Goal: Find specific fact

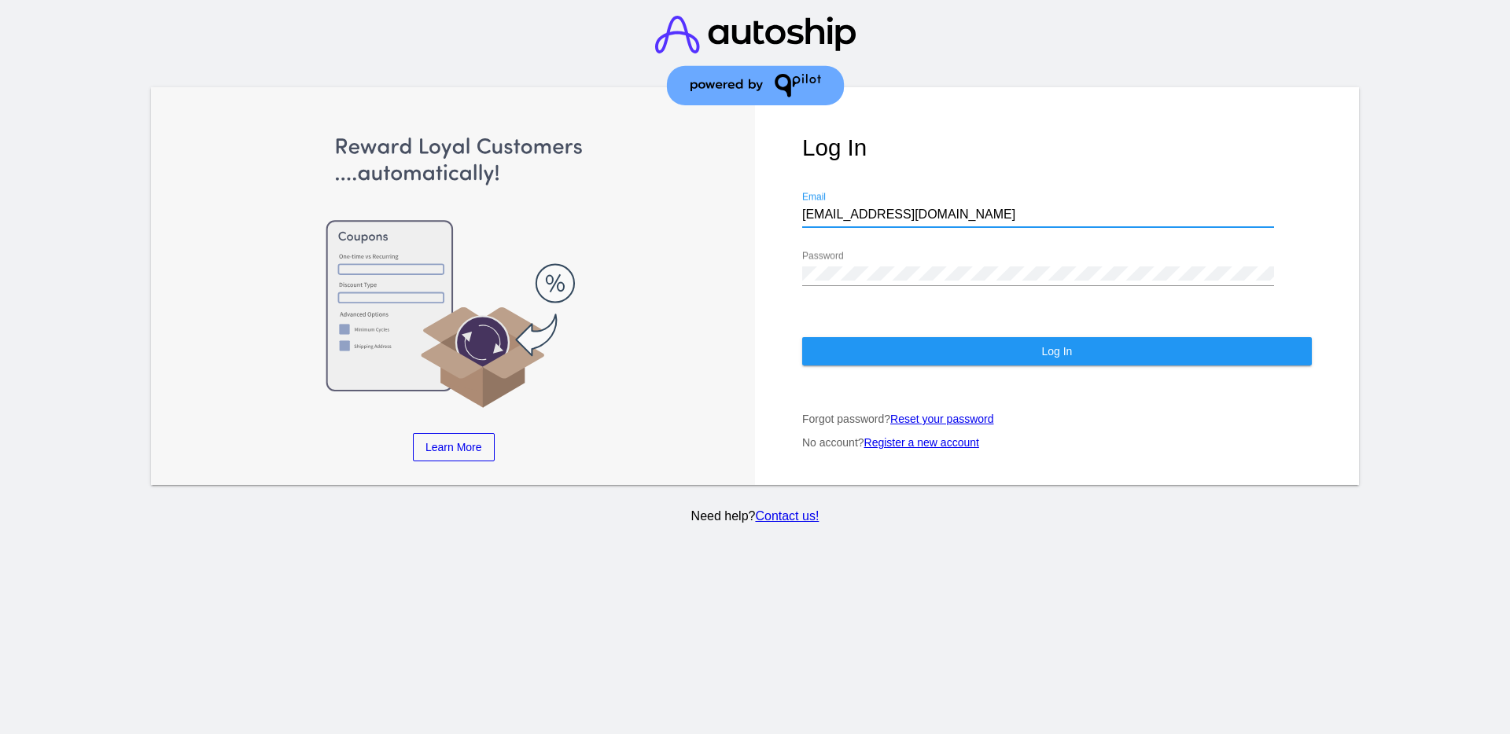
drag, startPoint x: 904, startPoint y: 214, endPoint x: 787, endPoint y: 212, distance: 116.4
click at [787, 212] on div "Log In [EMAIL_ADDRESS][DOMAIN_NAME] Email Password Log In Forgot password? Rese…" at bounding box center [1057, 286] width 604 height 398
drag, startPoint x: 831, startPoint y: 223, endPoint x: 825, endPoint y: 209, distance: 15.5
click at [826, 209] on div "[EMAIL_ADDRESS][DOMAIN_NAME] Email" at bounding box center [1038, 209] width 472 height 35
paste input "[EMAIL_ADDRESS][DOMAIN_NAME]"
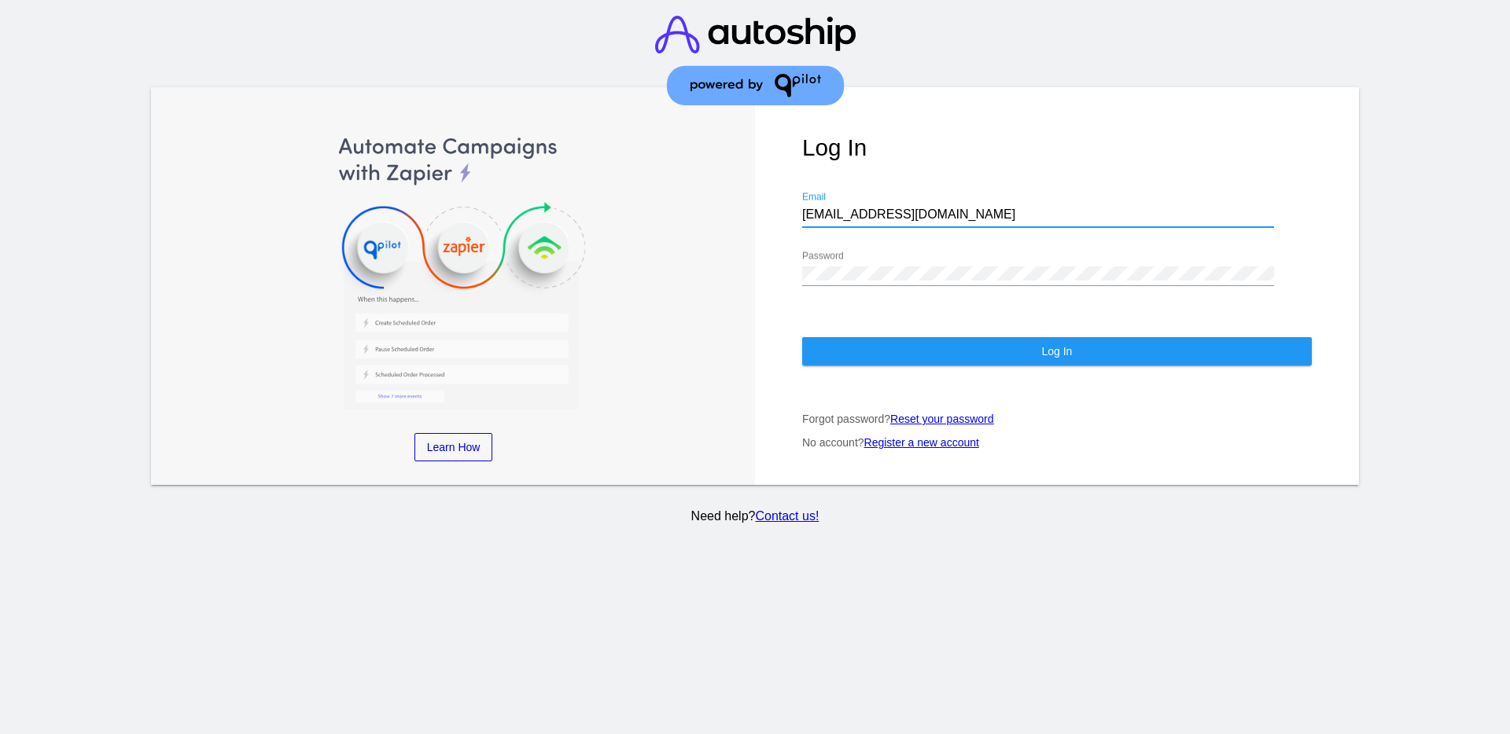
type input "[EMAIL_ADDRESS][DOMAIN_NAME]"
click at [797, 267] on div "Log In [EMAIL_ADDRESS][DOMAIN_NAME] Email Password Log In Forgot password? Rese…" at bounding box center [1057, 286] width 604 height 398
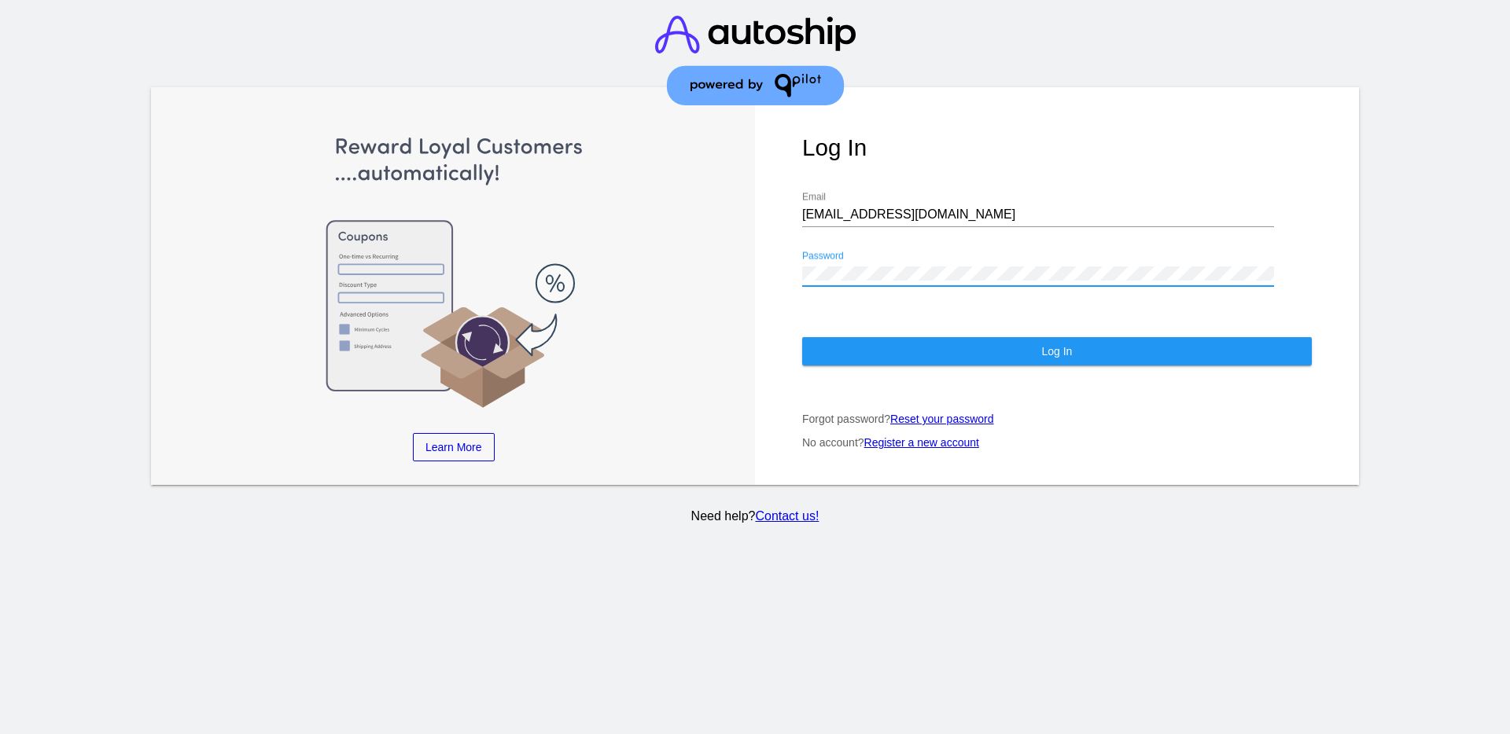
click at [861, 345] on button "Log In" at bounding box center [1057, 351] width 510 height 28
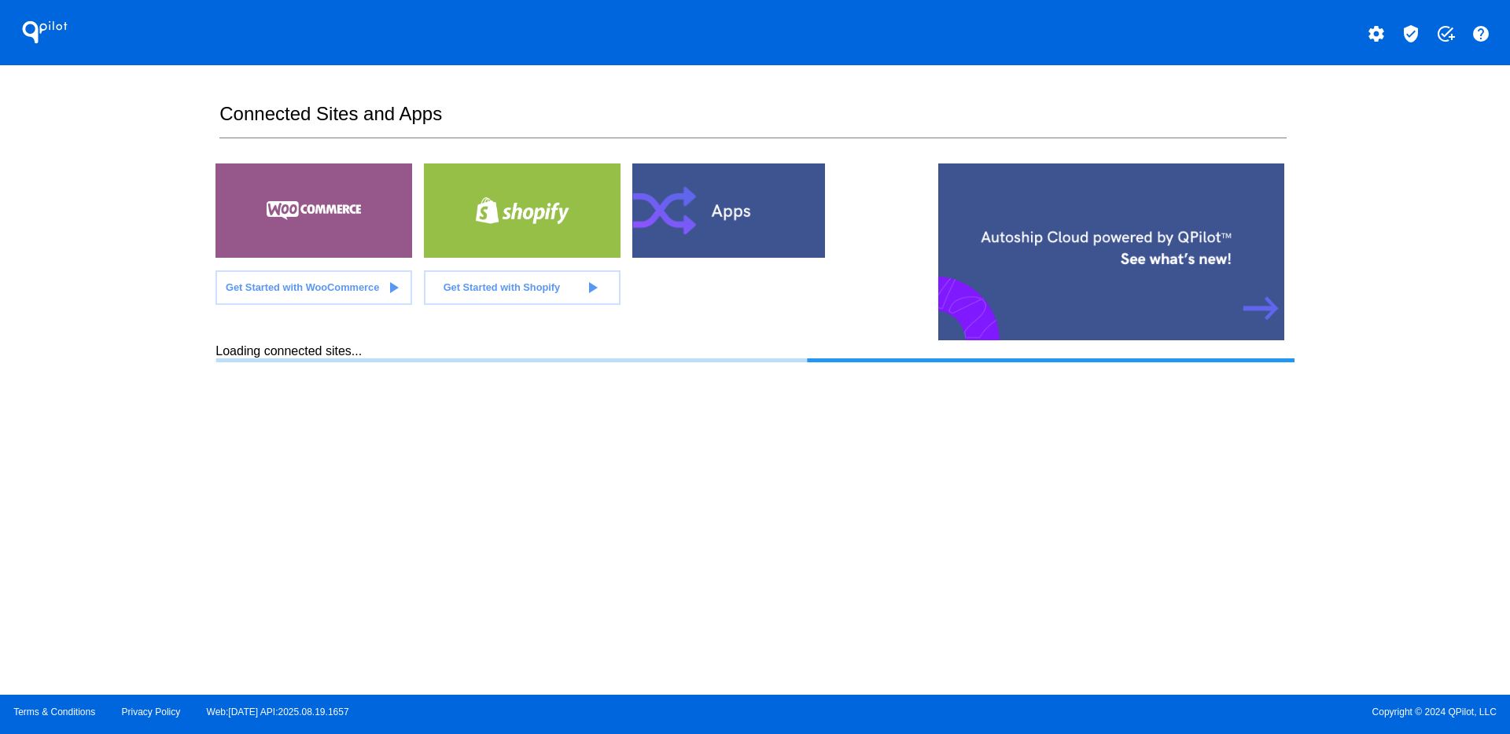
click at [1421, 32] on button "verified_user" at bounding box center [1410, 32] width 31 height 31
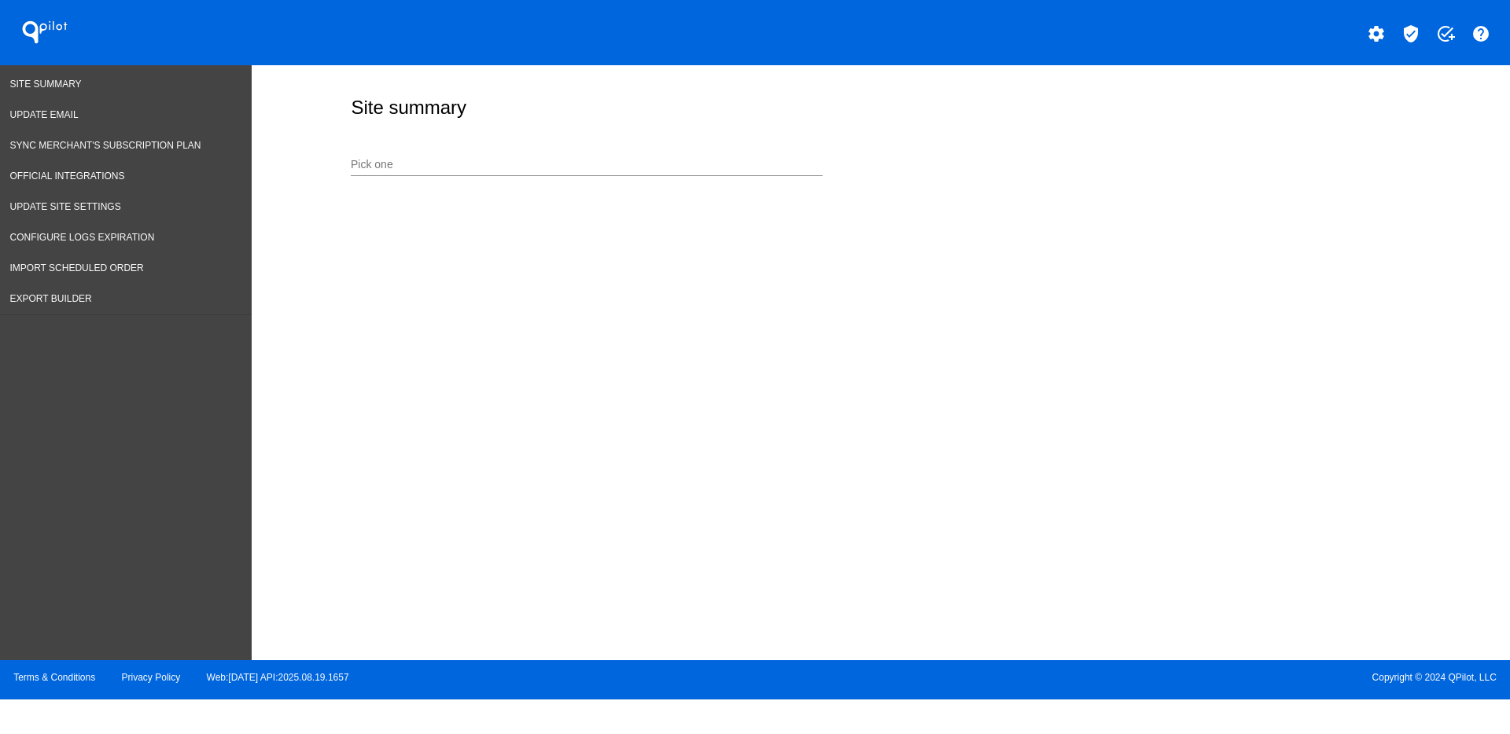
click at [694, 152] on div "Pick one" at bounding box center [587, 160] width 472 height 31
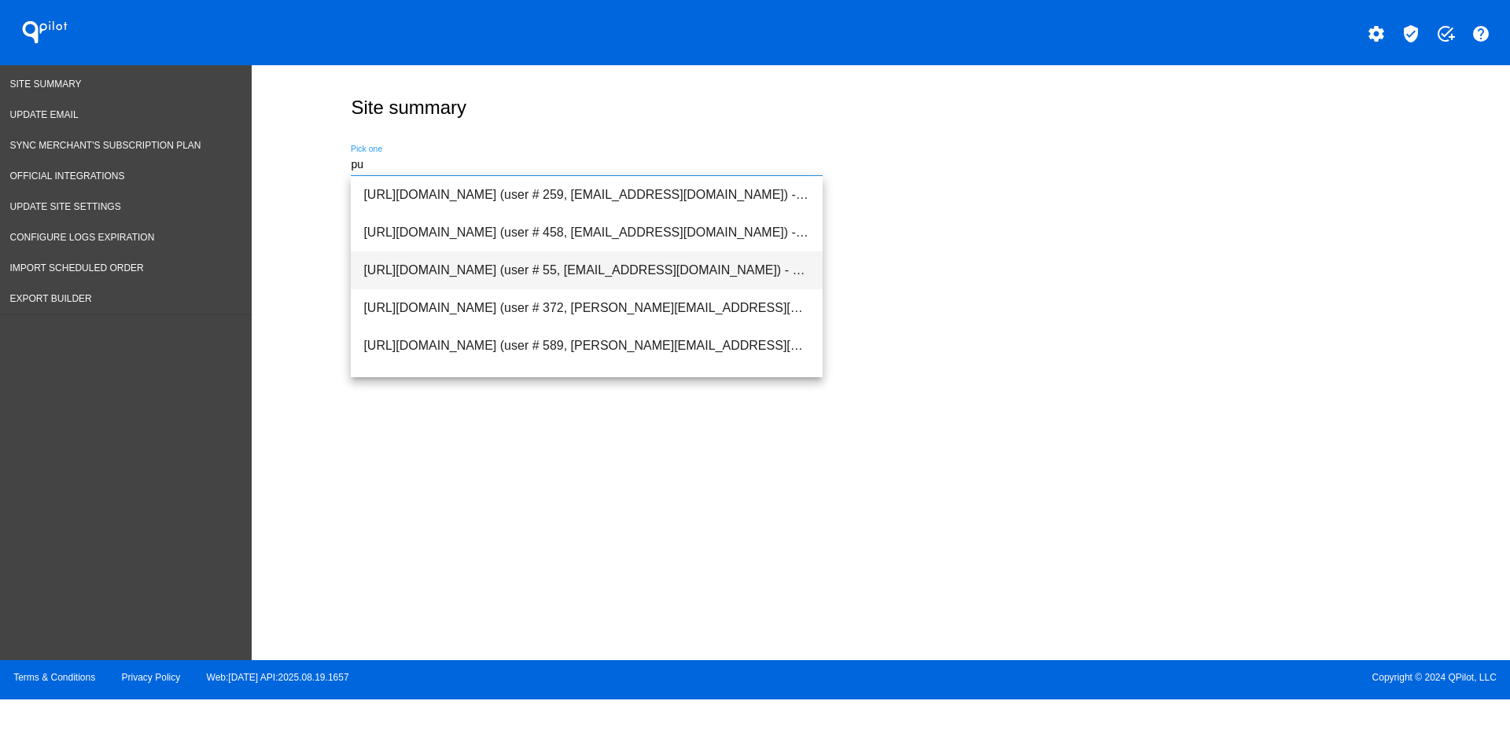
type input "p"
type input "c"
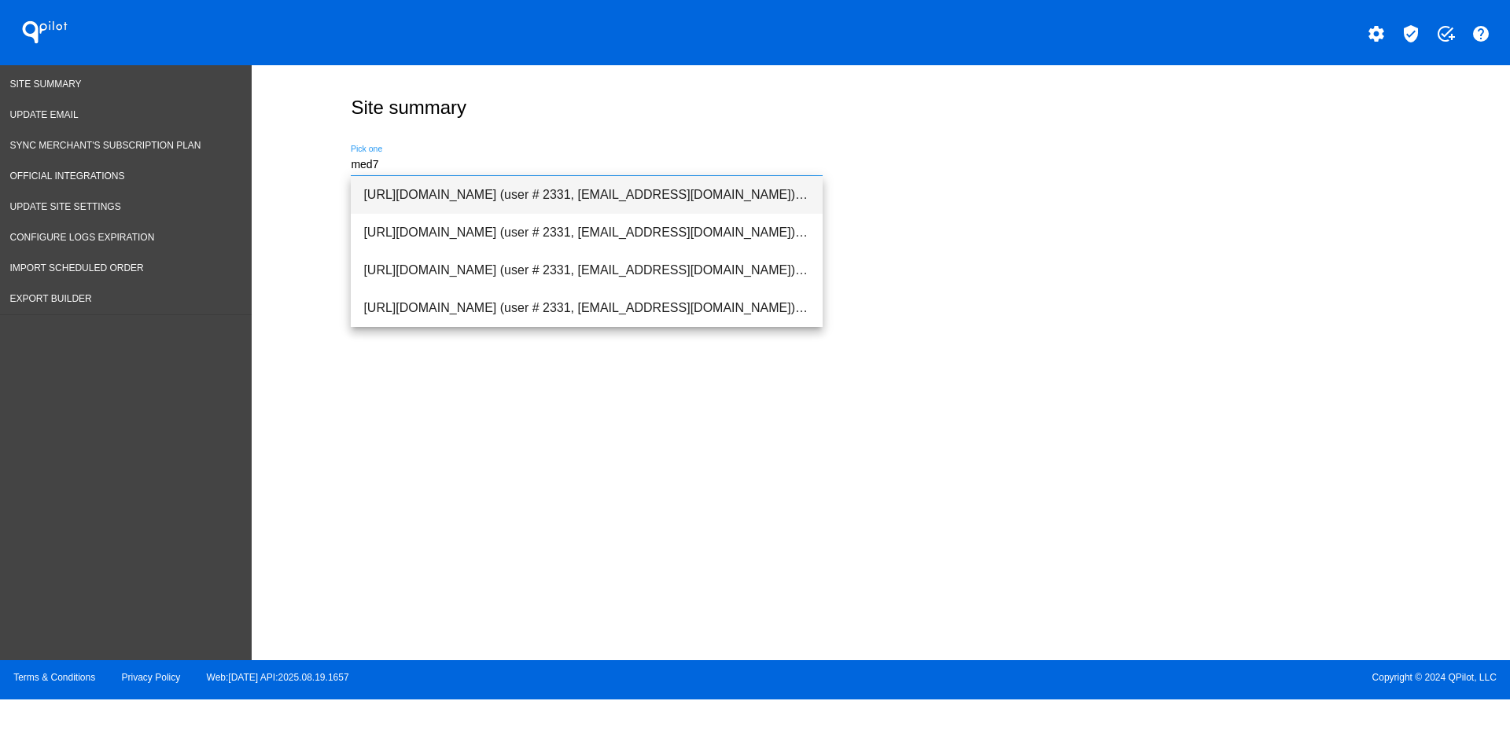
click at [694, 184] on span "[URL][DOMAIN_NAME] (user # 2331, [EMAIL_ADDRESS][DOMAIN_NAME]) - Production" at bounding box center [586, 195] width 447 height 38
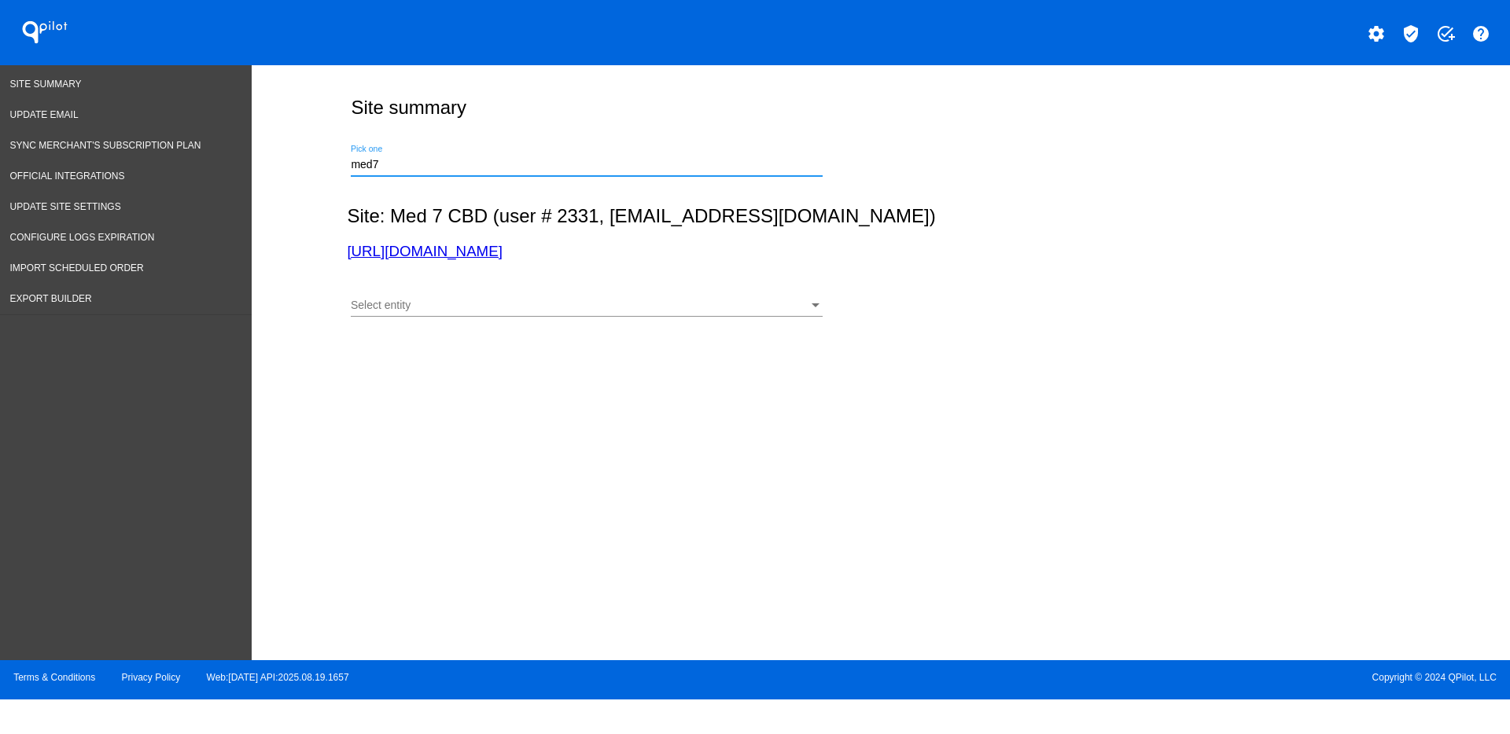
type input "[URL][DOMAIN_NAME] (user # 2331, [EMAIL_ADDRESS][DOMAIN_NAME]) - Production"
click at [422, 308] on div "Select entity" at bounding box center [580, 306] width 458 height 13
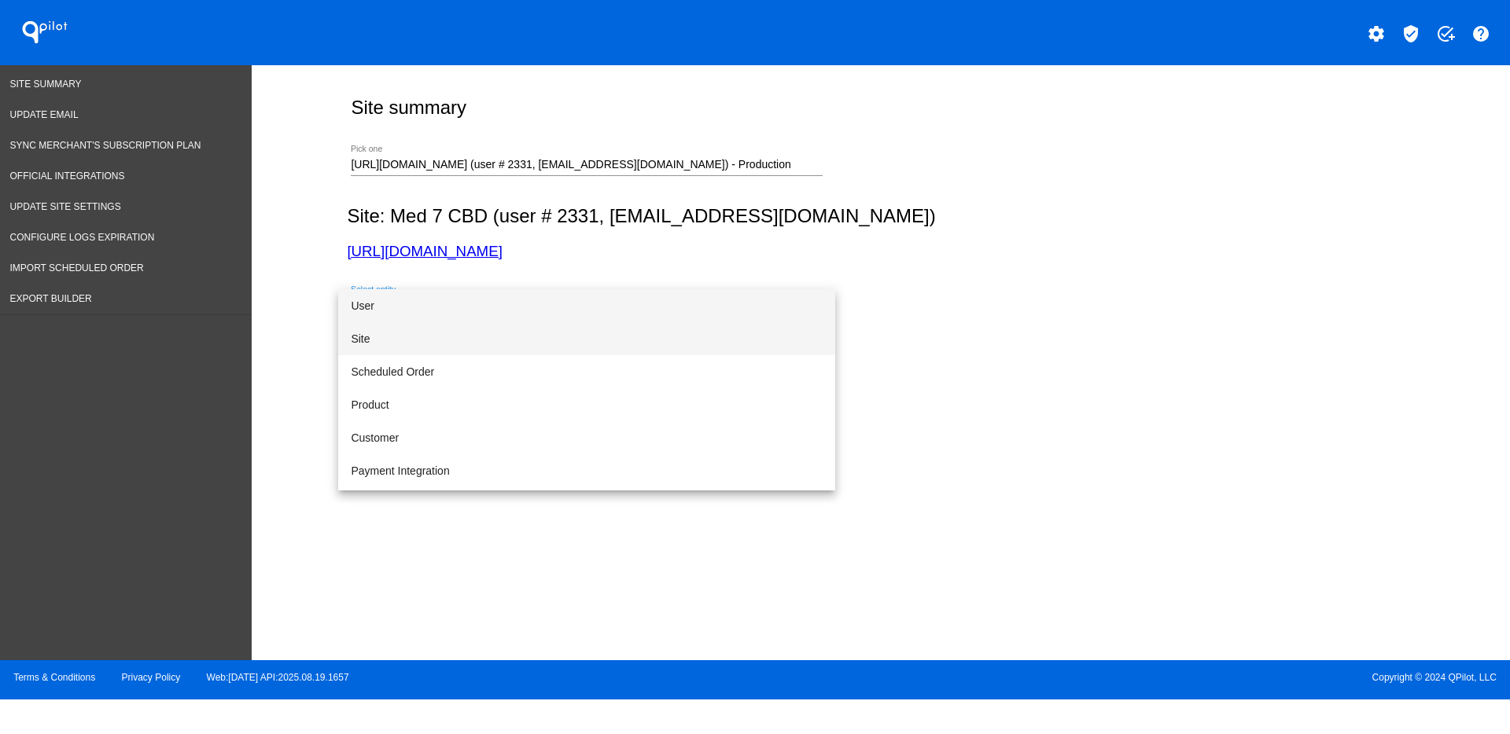
click at [398, 340] on span "Site" at bounding box center [587, 338] width 472 height 33
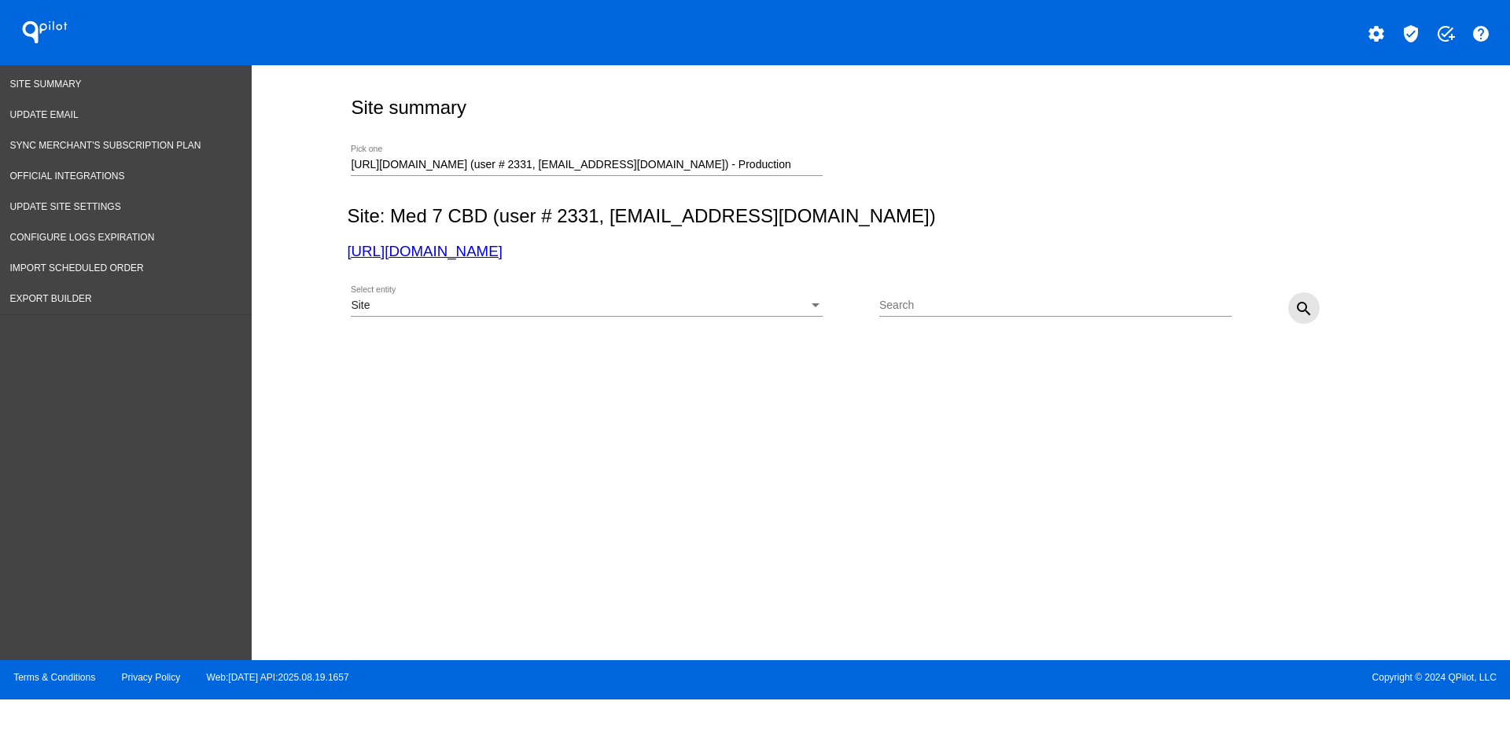
click at [1304, 307] on mat-icon "search" at bounding box center [1303, 309] width 19 height 19
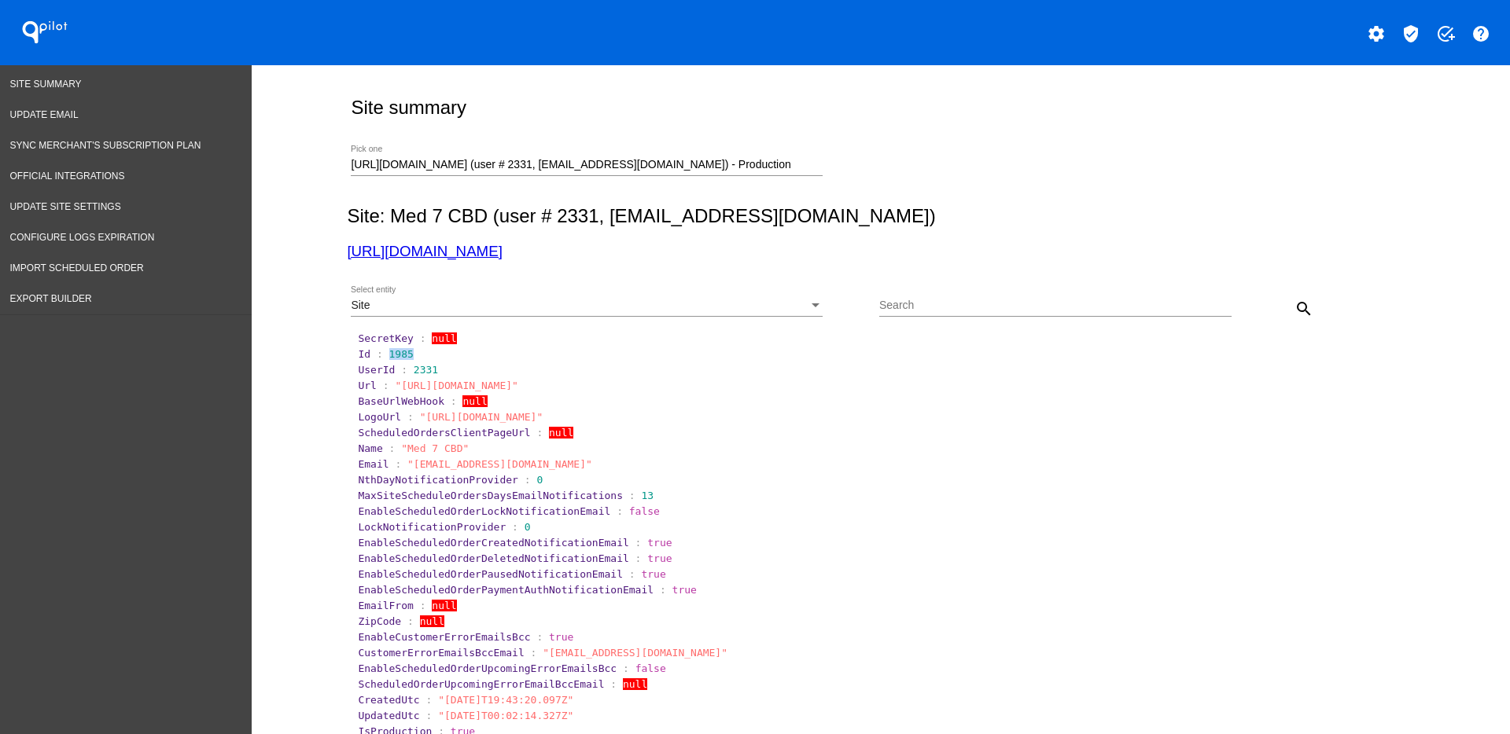
drag, startPoint x: 377, startPoint y: 352, endPoint x: 420, endPoint y: 350, distance: 43.3
click at [420, 350] on section "Id : 1985" at bounding box center [881, 354] width 1047 height 12
copy span "1985"
